Goal: Task Accomplishment & Management: Manage account settings

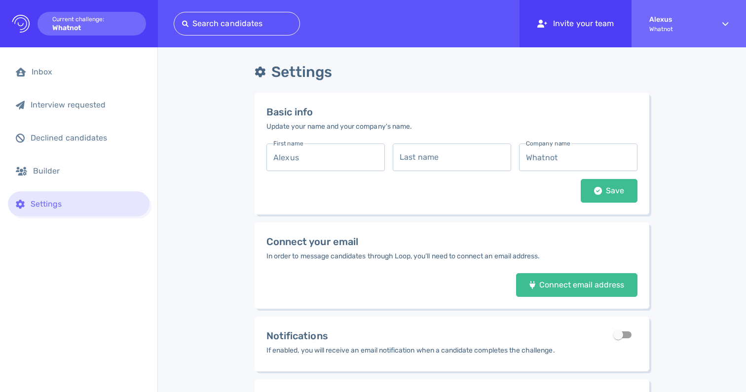
click at [573, 19] on div "Invite your team" at bounding box center [576, 23] width 112 height 47
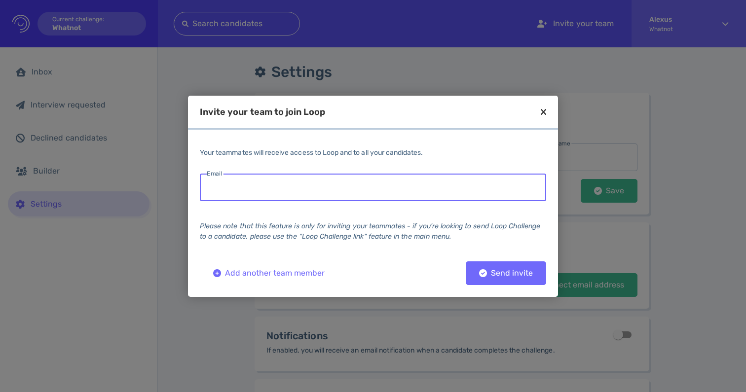
paste input "[EMAIL_ADDRESS][DOMAIN_NAME]"
type input "[EMAIL_ADDRESS][DOMAIN_NAME]"
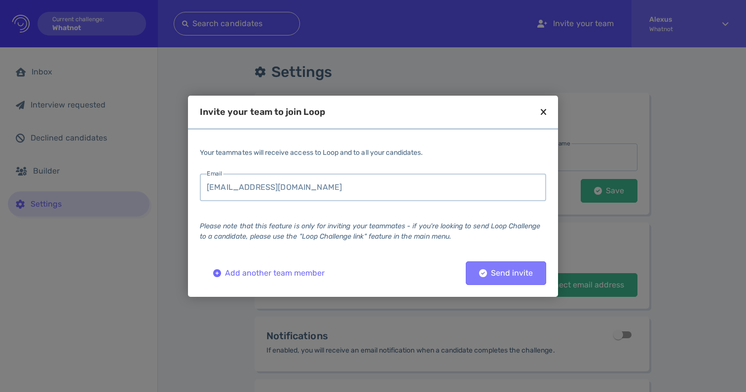
click at [489, 269] on button "Send invite" at bounding box center [506, 274] width 80 height 24
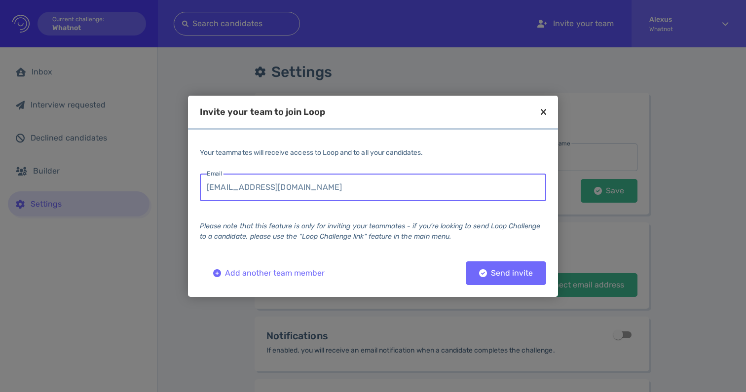
drag, startPoint x: 285, startPoint y: 189, endPoint x: 202, endPoint y: 179, distance: 83.5
click at [202, 180] on input "[EMAIL_ADDRESS][DOMAIN_NAME]" at bounding box center [373, 188] width 347 height 28
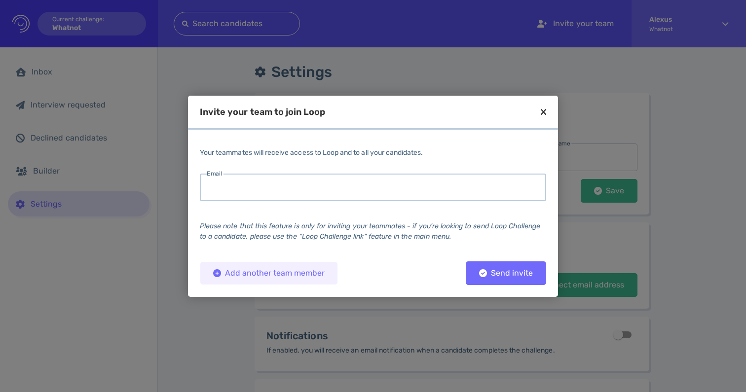
click at [227, 267] on button "Add another team member" at bounding box center [269, 274] width 138 height 24
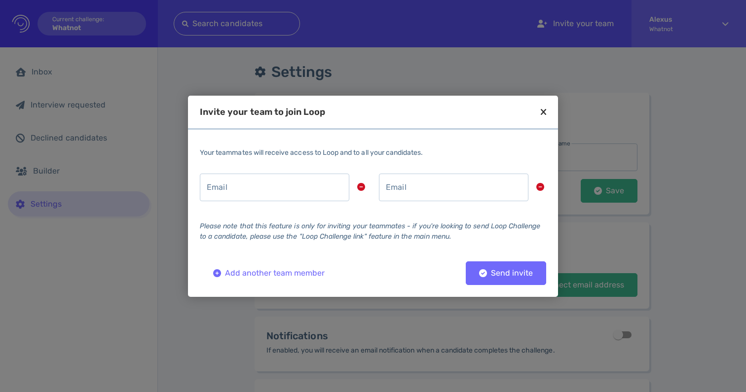
click at [543, 113] on icon at bounding box center [543, 112] width 5 height 9
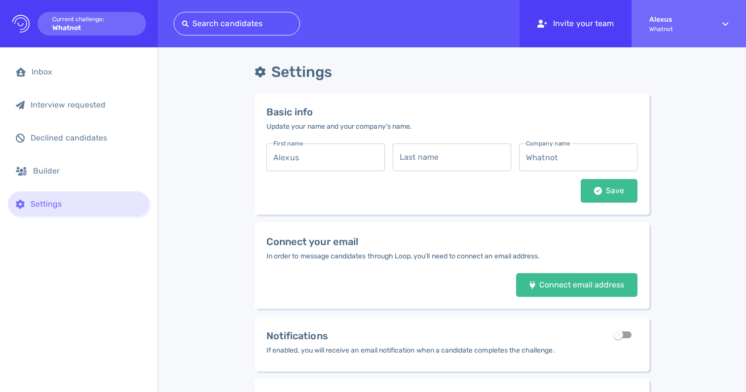
click at [597, 27] on div "Invite your team" at bounding box center [576, 23] width 112 height 47
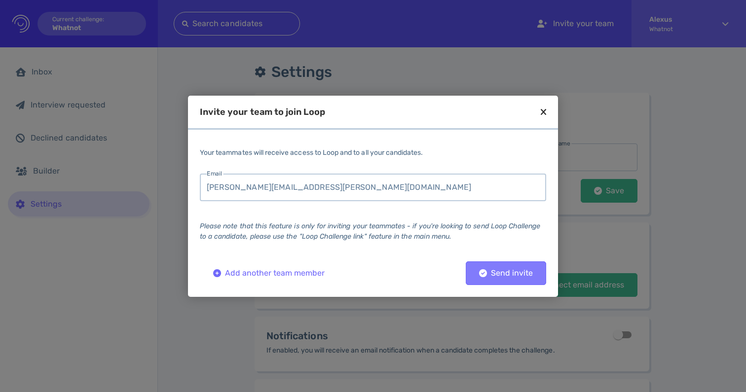
type input "[PERSON_NAME][EMAIL_ADDRESS][PERSON_NAME][DOMAIN_NAME]"
click at [505, 272] on div "Send invite" at bounding box center [506, 273] width 64 height 7
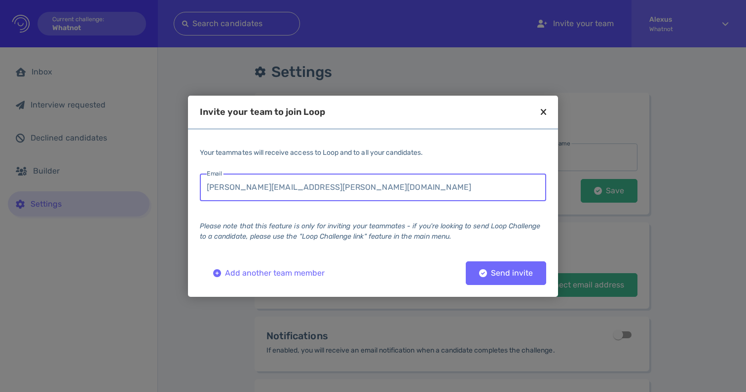
drag, startPoint x: 328, startPoint y: 189, endPoint x: 188, endPoint y: 181, distance: 139.9
click at [188, 181] on div "Your teammates will receive access to Loop and to all your candidates. Email [P…" at bounding box center [373, 214] width 370 height 144
paste input "[PERSON_NAME][EMAIL_ADDRESS][PERSON_NAME][DOMAIN_NAME]"
type input "[PERSON_NAME][EMAIL_ADDRESS][PERSON_NAME][DOMAIN_NAME]"
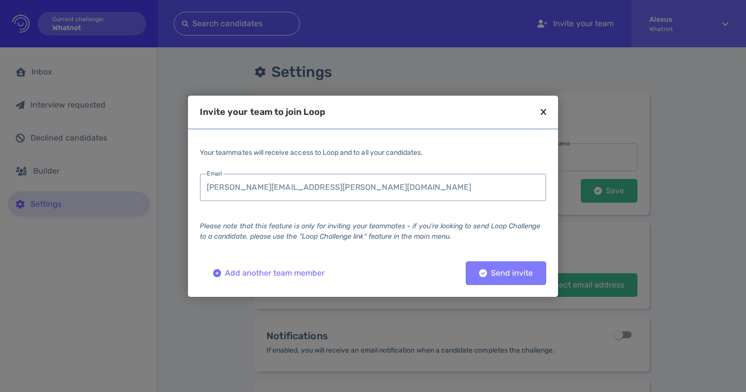
click at [489, 278] on button "Send invite" at bounding box center [506, 274] width 80 height 24
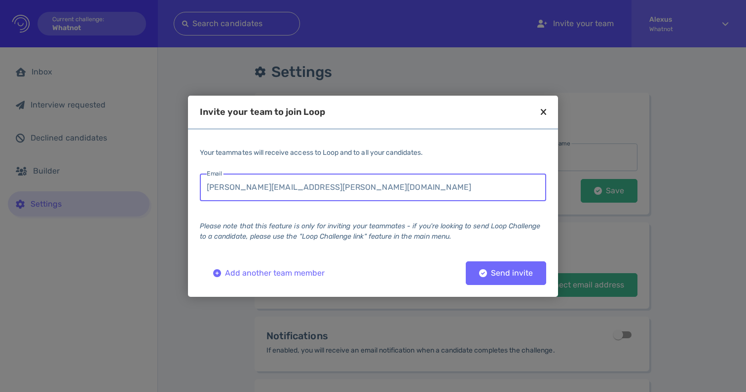
drag, startPoint x: 315, startPoint y: 187, endPoint x: 203, endPoint y: 187, distance: 112.1
click at [203, 187] on input "[PERSON_NAME][EMAIL_ADDRESS][PERSON_NAME][DOMAIN_NAME]" at bounding box center [373, 188] width 347 height 28
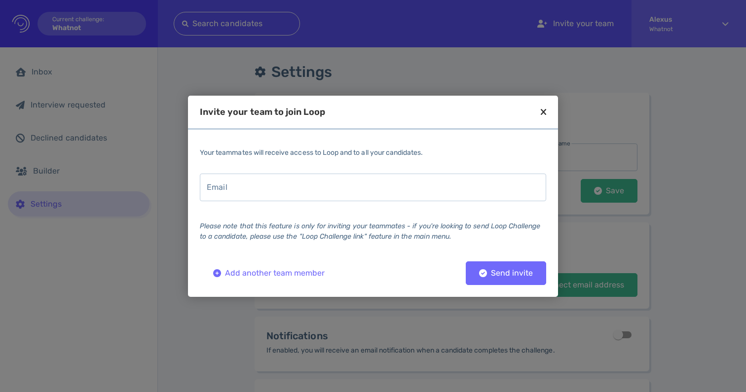
click at [545, 111] on icon at bounding box center [543, 112] width 5 height 9
